Goal: Find specific page/section: Find specific page/section

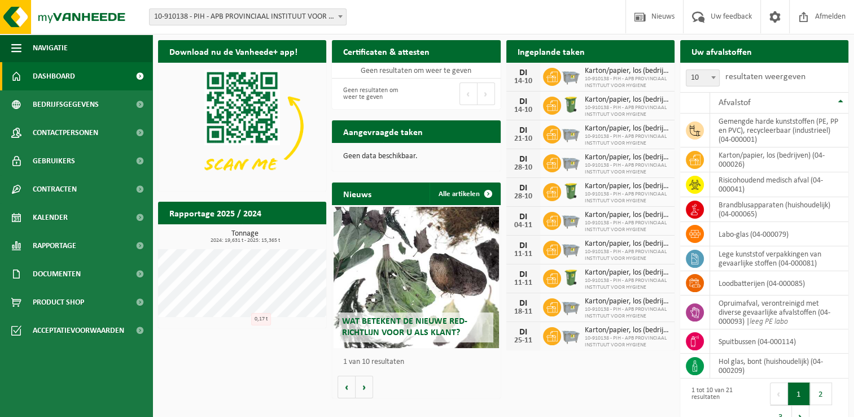
click at [237, 370] on div "Download nu de Vanheede+ app! Verberg Certificaten & attesten Bekijk uw certifi…" at bounding box center [503, 234] width 696 height 401
click at [61, 231] on span "Rapportage" at bounding box center [54, 245] width 43 height 28
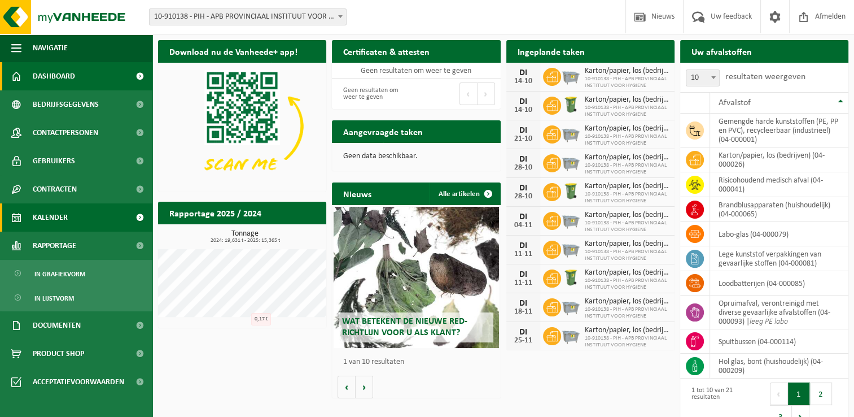
click at [61, 225] on span "Kalender" at bounding box center [50, 217] width 35 height 28
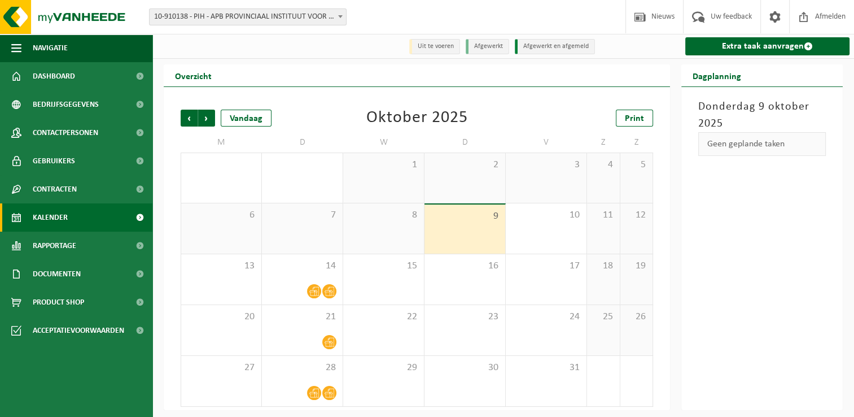
click at [419, 125] on div "Oktober 2025" at bounding box center [417, 118] width 102 height 17
drag, startPoint x: 419, startPoint y: 125, endPoint x: 400, endPoint y: 121, distance: 19.6
click at [400, 121] on div "Oktober 2025" at bounding box center [417, 118] width 102 height 17
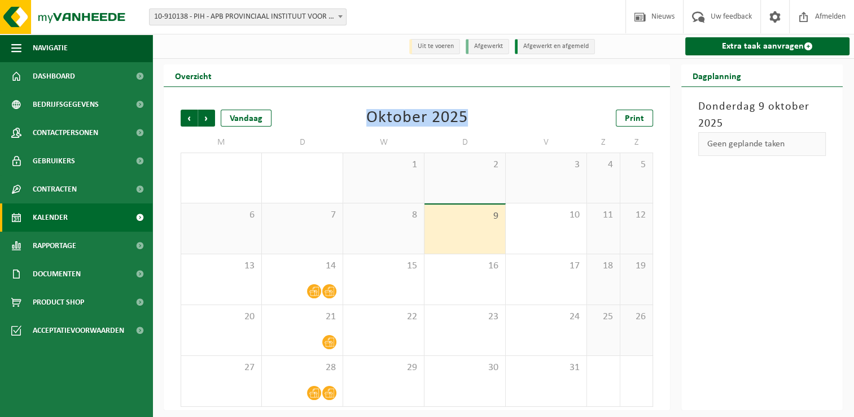
click at [400, 121] on div "Oktober 2025" at bounding box center [417, 118] width 102 height 17
drag, startPoint x: 400, startPoint y: 121, endPoint x: 389, endPoint y: 122, distance: 11.3
click at [389, 122] on div "Oktober 2025" at bounding box center [417, 118] width 102 height 17
click at [355, 123] on div "Vorige Volgende Vandaag [DATE] Print" at bounding box center [417, 118] width 472 height 17
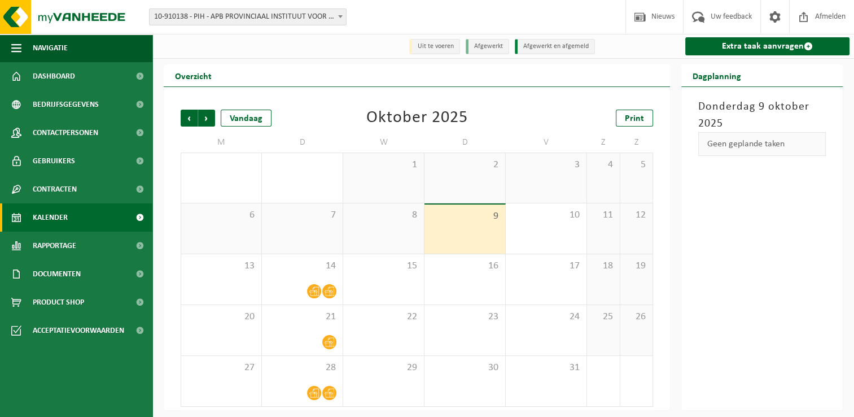
click at [418, 122] on div "Oktober 2025" at bounding box center [417, 118] width 102 height 17
drag, startPoint x: 418, startPoint y: 122, endPoint x: 395, endPoint y: 125, distance: 22.8
click at [395, 125] on div "Oktober 2025" at bounding box center [417, 118] width 102 height 17
click at [470, 122] on div "Vorige Volgende Vandaag [DATE] Print" at bounding box center [417, 118] width 472 height 17
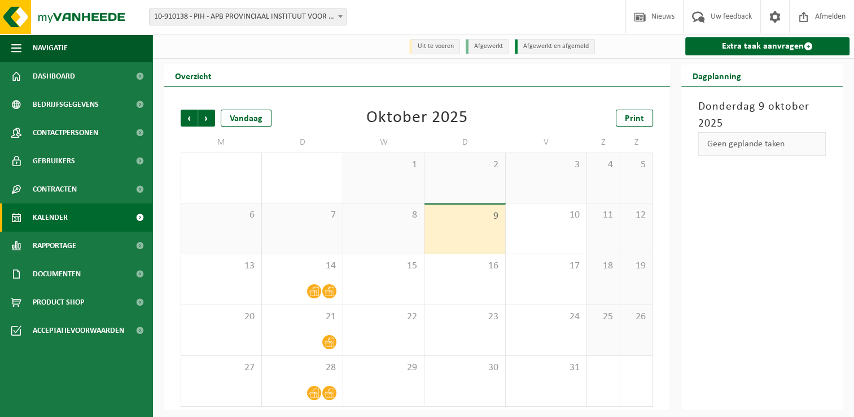
click at [470, 123] on div "Vorige Volgende Vandaag [DATE] Print" at bounding box center [417, 118] width 472 height 17
drag, startPoint x: 452, startPoint y: 126, endPoint x: 467, endPoint y: 126, distance: 15.3
click at [467, 126] on div "Vorige Volgende Vandaag [DATE] Print" at bounding box center [417, 118] width 472 height 17
drag, startPoint x: 467, startPoint y: 126, endPoint x: 433, endPoint y: 128, distance: 34.5
click at [433, 126] on div "Oktober 2025" at bounding box center [417, 118] width 102 height 17
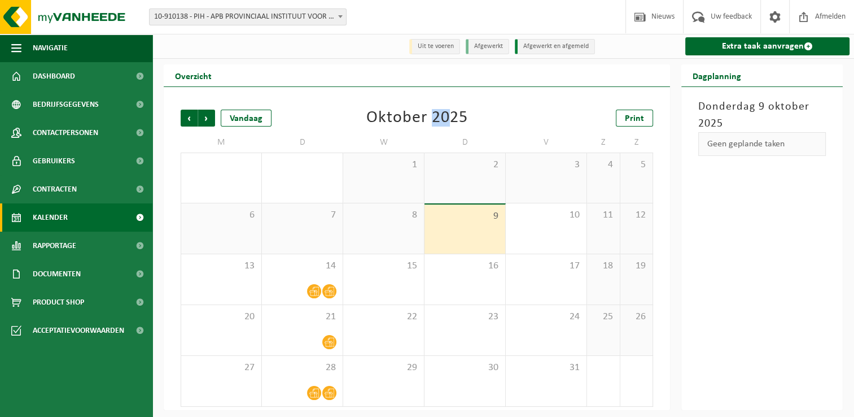
drag, startPoint x: 433, startPoint y: 126, endPoint x: 446, endPoint y: 125, distance: 13.1
click at [446, 125] on div "Oktober 2025" at bounding box center [417, 118] width 102 height 17
click at [443, 125] on div "Oktober 2025" at bounding box center [417, 118] width 102 height 17
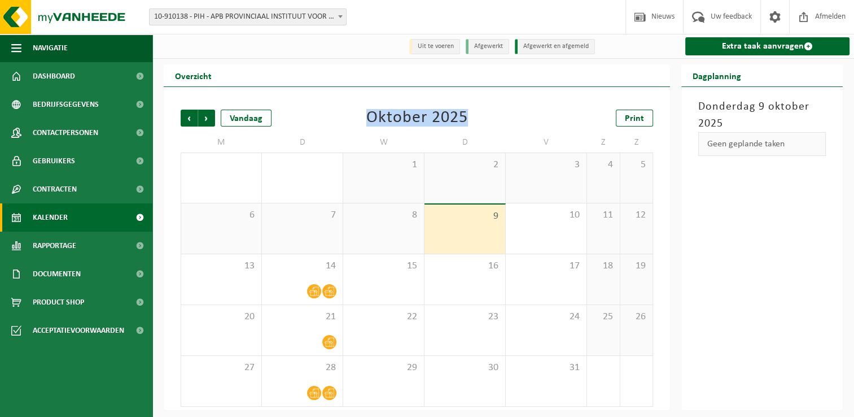
click at [448, 124] on div "Oktober 2025" at bounding box center [417, 118] width 102 height 17
drag, startPoint x: 448, startPoint y: 124, endPoint x: 490, endPoint y: 120, distance: 42.5
click at [490, 120] on div "Vorige Volgende Vandaag [DATE] Print" at bounding box center [417, 118] width 472 height 17
click at [470, 121] on div "Vorige Volgende Vandaag [DATE] Print" at bounding box center [417, 118] width 472 height 17
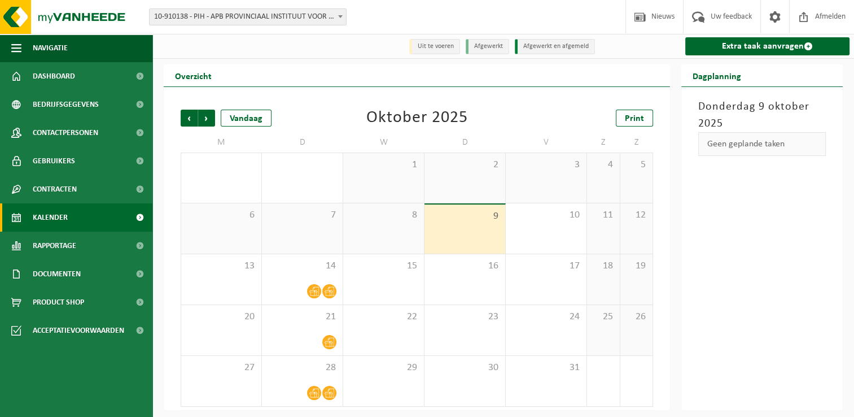
click at [458, 122] on div "Oktober 2025" at bounding box center [417, 118] width 102 height 17
click at [410, 120] on div "Oktober 2025" at bounding box center [417, 118] width 102 height 17
drag, startPoint x: 410, startPoint y: 120, endPoint x: 316, endPoint y: 110, distance: 95.4
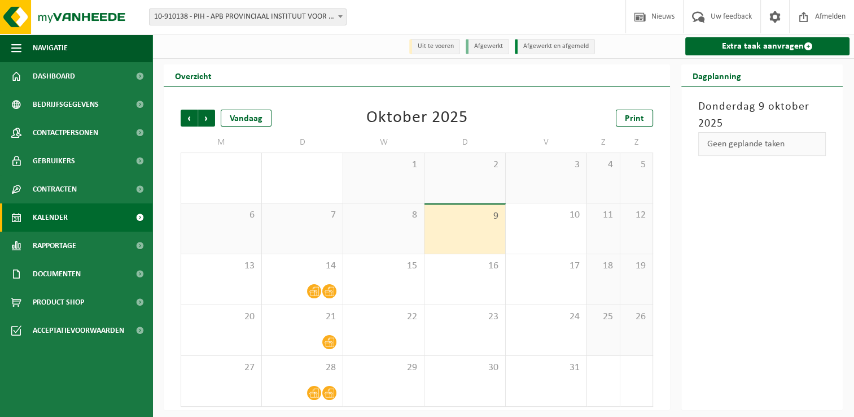
click at [316, 110] on div "Vorige Volgende Vandaag [DATE] Print M D W D V Z Z 29 30 5 1 1 2 3 4 5 6 7 8 9 …" at bounding box center [417, 257] width 484 height 319
click at [312, 115] on div "Vorige Volgende Vandaag [DATE] Print" at bounding box center [417, 118] width 472 height 17
click at [187, 80] on h2 "Overzicht" at bounding box center [193, 75] width 59 height 22
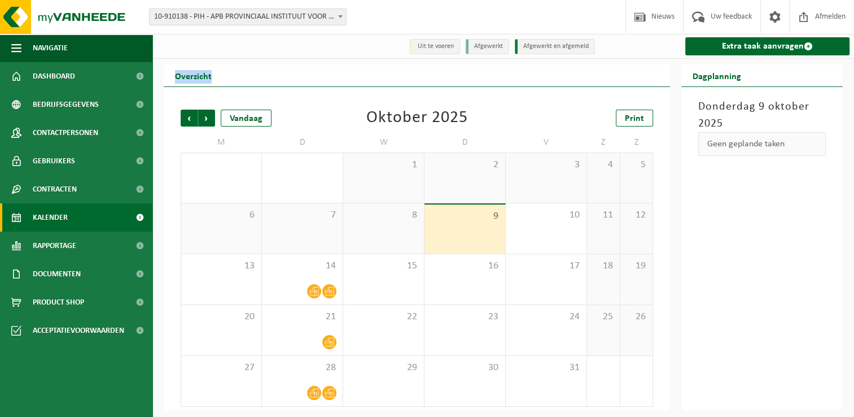
click at [187, 80] on h2 "Overzicht" at bounding box center [193, 75] width 59 height 22
click at [189, 76] on h2 "Overzicht" at bounding box center [193, 75] width 59 height 22
drag, startPoint x: 189, startPoint y: 76, endPoint x: 199, endPoint y: 96, distance: 22.0
click at [199, 96] on div "Vorige Volgende Vandaag [DATE] Print M D W D V Z Z 29 30 5 1 1 2 3 4 5 6 7 8 9 …" at bounding box center [417, 248] width 506 height 323
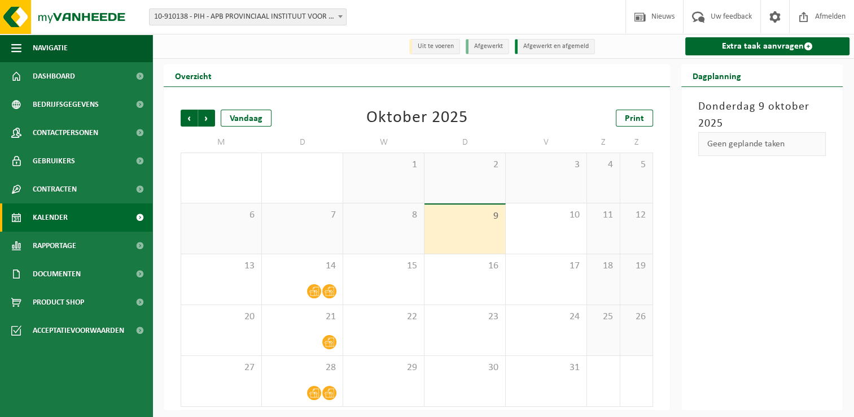
click at [228, 100] on div "Vorige Volgende Vandaag [DATE] Print M D W D V Z Z 29 30 5 1 1 2 3 4 5 6 7 8 9 …" at bounding box center [417, 257] width 484 height 319
click at [274, 118] on div "Vorige Volgende Vandaag" at bounding box center [237, 118] width 113 height 17
drag, startPoint x: 274, startPoint y: 118, endPoint x: 278, endPoint y: 124, distance: 7.4
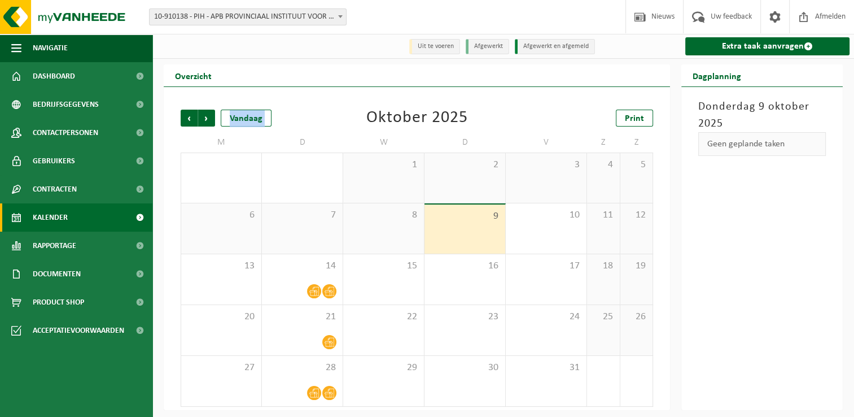
click at [278, 124] on div "Vorige Volgende Vandaag" at bounding box center [237, 118] width 113 height 17
drag, startPoint x: 278, startPoint y: 124, endPoint x: 309, endPoint y: 147, distance: 38.8
click at [309, 147] on td "D" at bounding box center [302, 142] width 81 height 20
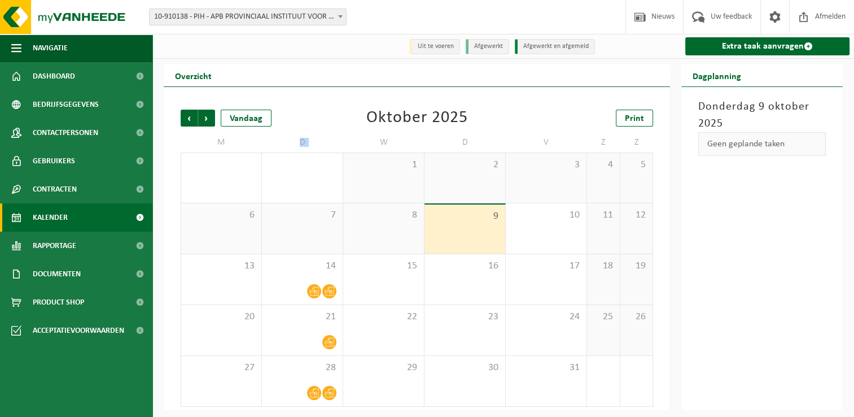
click at [309, 147] on td "D" at bounding box center [302, 142] width 81 height 20
drag, startPoint x: 309, startPoint y: 147, endPoint x: 321, endPoint y: 148, distance: 11.3
click at [321, 148] on td "D" at bounding box center [302, 142] width 81 height 20
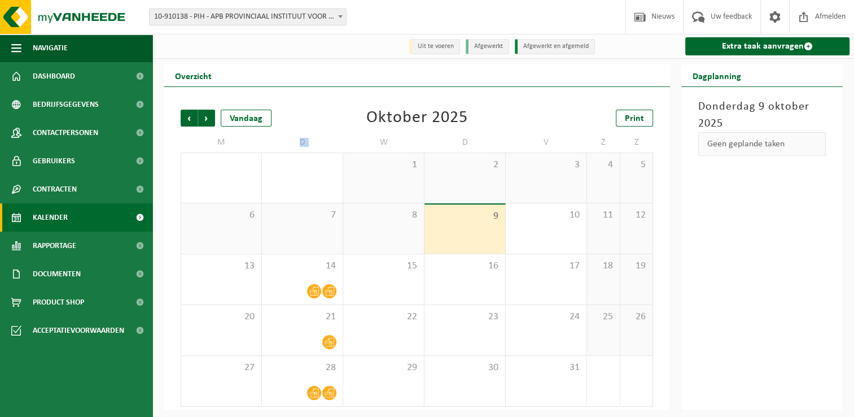
click at [321, 148] on td "D" at bounding box center [302, 142] width 81 height 20
click at [287, 81] on div "Overzicht" at bounding box center [417, 75] width 506 height 23
click at [389, 115] on div "Oktober 2025" at bounding box center [417, 118] width 102 height 17
click at [408, 106] on div "Vorige Volgende Vandaag [DATE] Print M D W D V Z Z 29 30 5 1 1 2 3 4 5 6 7 8 9 …" at bounding box center [417, 257] width 484 height 319
click at [392, 125] on div "Oktober 2025" at bounding box center [417, 118] width 102 height 17
